Goal: Task Accomplishment & Management: Use online tool/utility

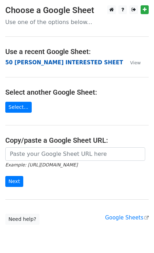
click at [12, 63] on strong "50 [PERSON_NAME] INTERESTED SHEET" at bounding box center [64, 62] width 118 height 6
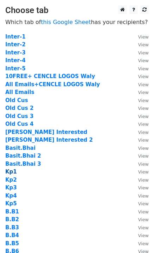
click at [8, 172] on strong "Kp1" at bounding box center [11, 171] width 12 height 6
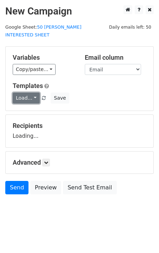
click at [32, 92] on link "Load..." at bounding box center [26, 97] width 27 height 11
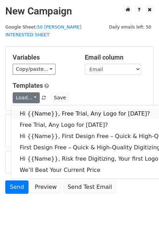
click at [49, 108] on link "Hi {{Name}}, Free Trial, Any Logo for [DATE]?" at bounding box center [112, 113] width 202 height 11
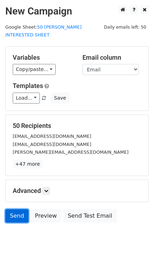
click at [24, 209] on link "Send" at bounding box center [16, 215] width 23 height 13
